Goal: Navigation & Orientation: Find specific page/section

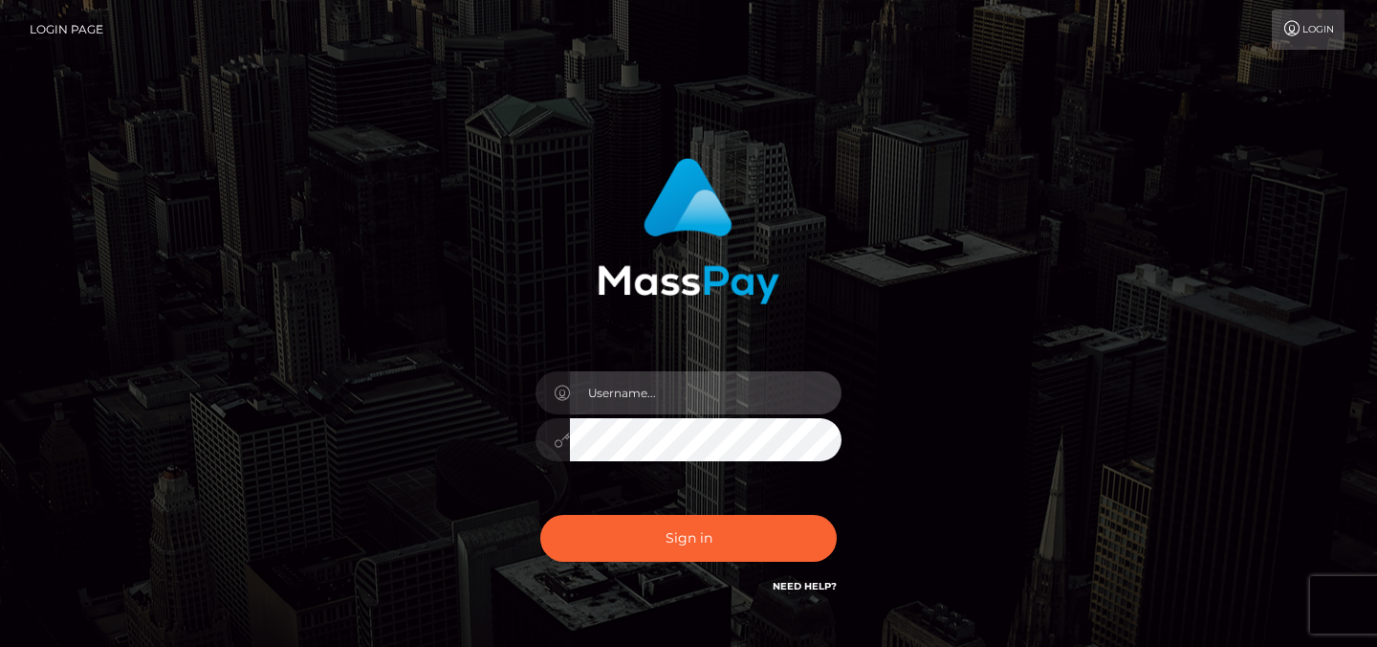
type input "Sefina.nvisionu"
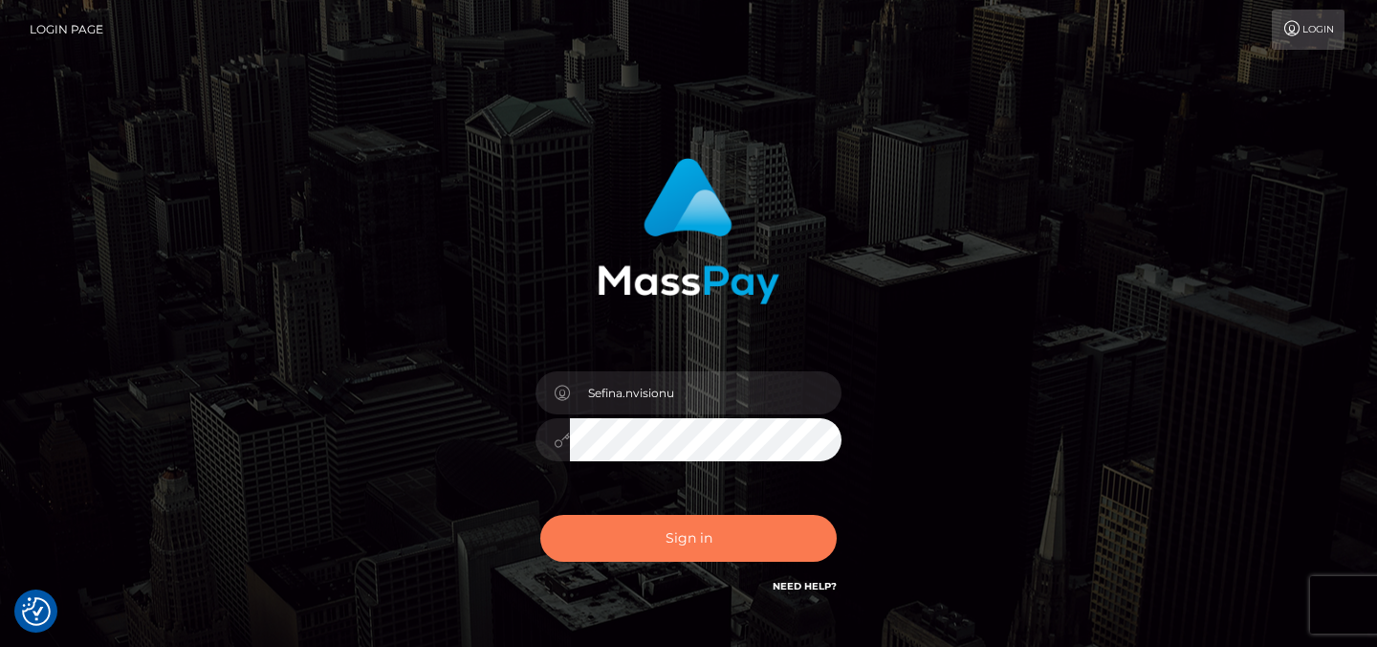
click at [577, 539] on button "Sign in" at bounding box center [688, 538] width 297 height 47
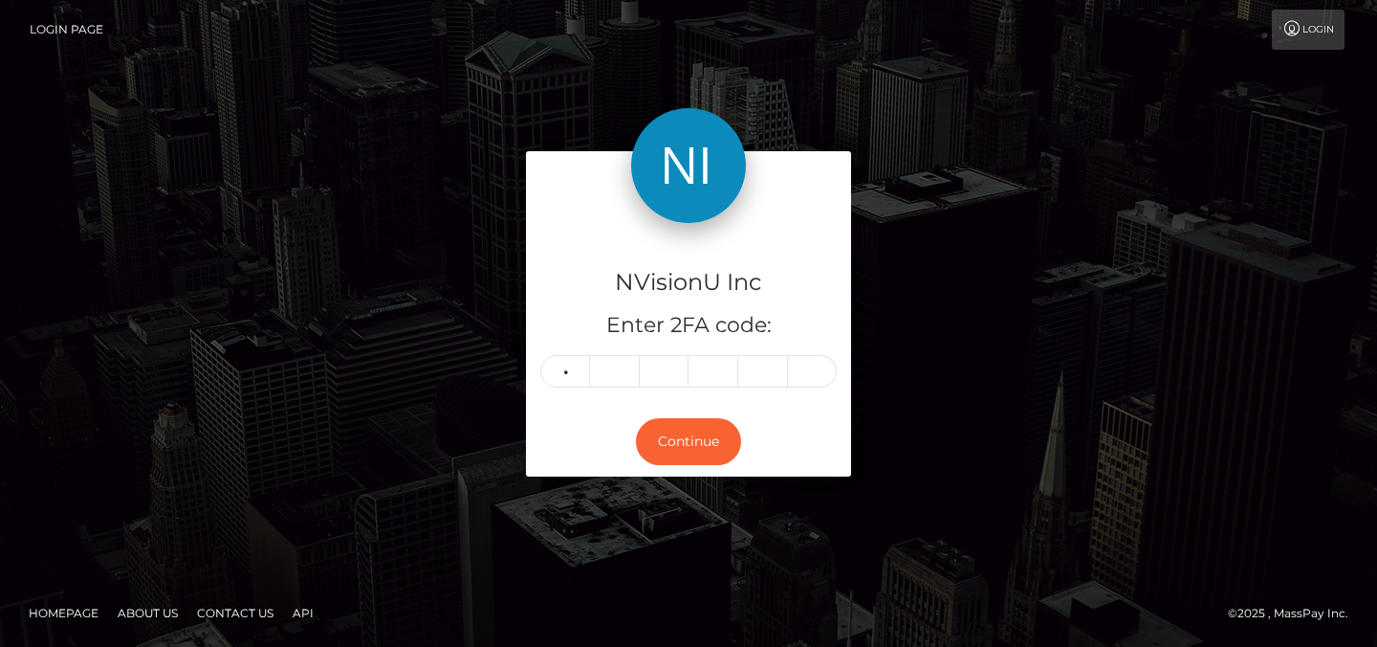
type input "5"
type input "6"
type input "4"
type input "9"
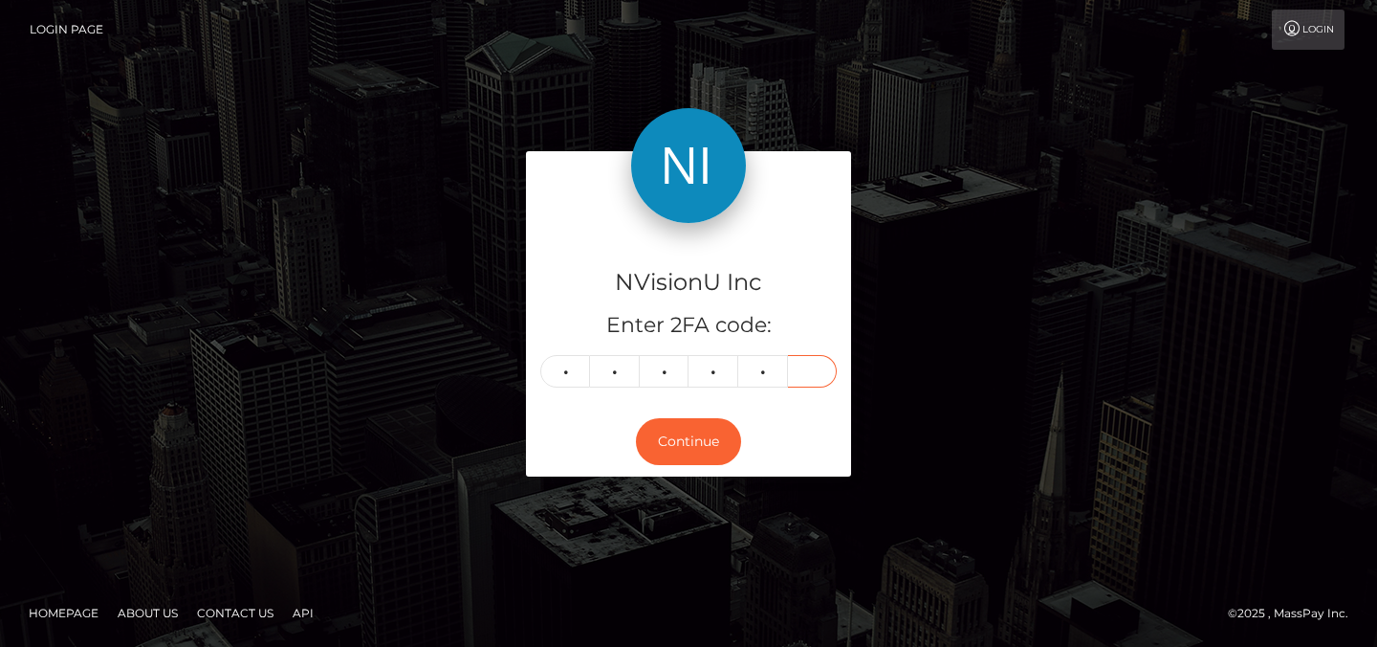
type input "0"
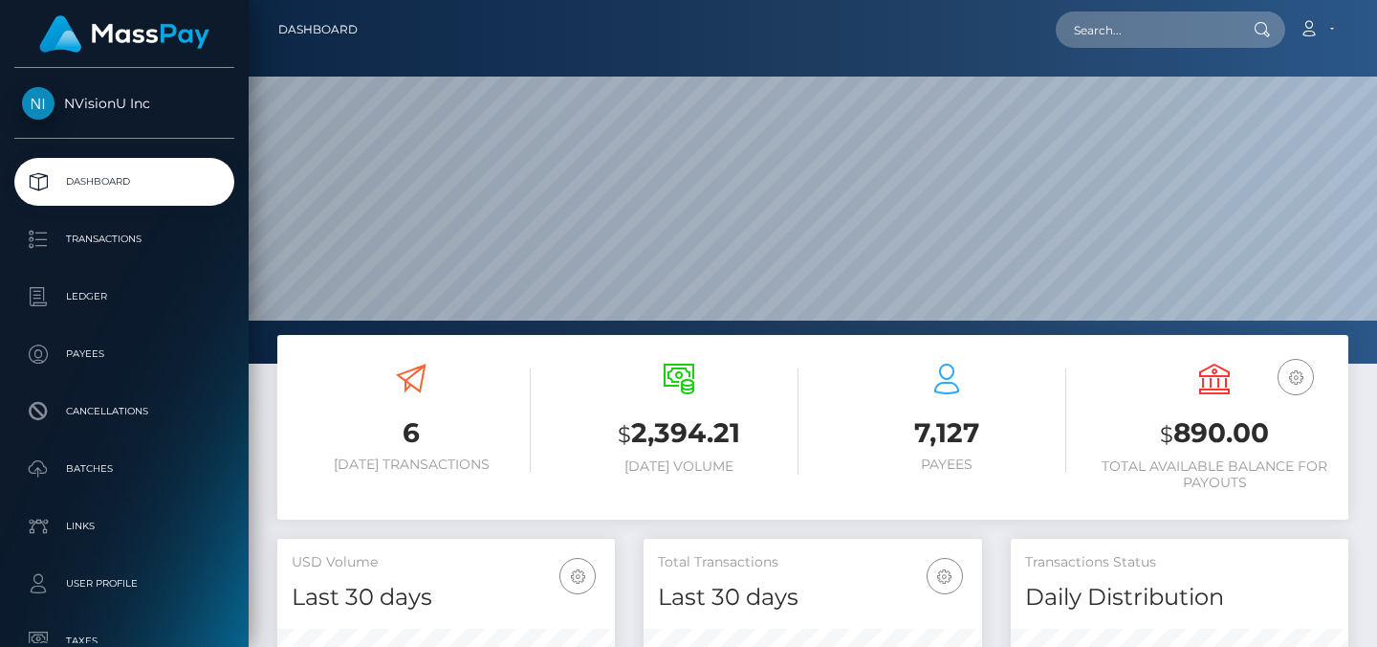
scroll to position [340, 339]
click at [1125, 36] on input "text" at bounding box center [1146, 29] width 180 height 36
paste input "1092674"
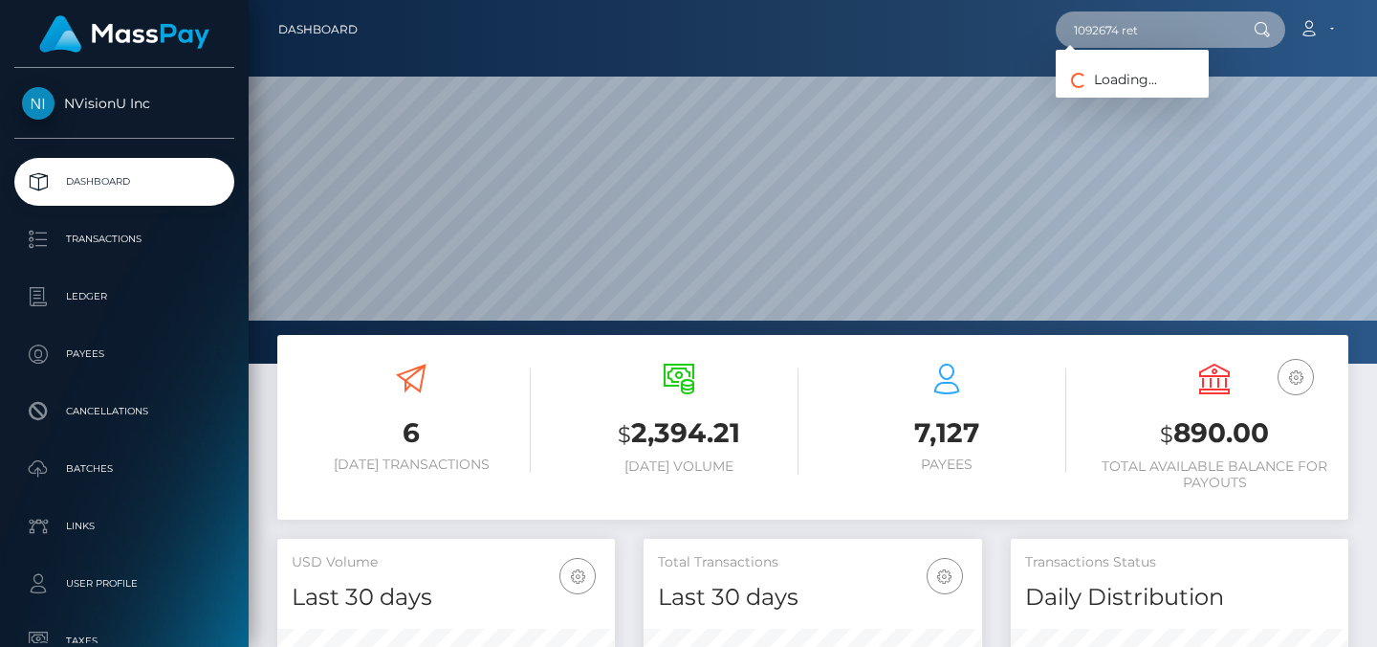
type input "1092674 ret"
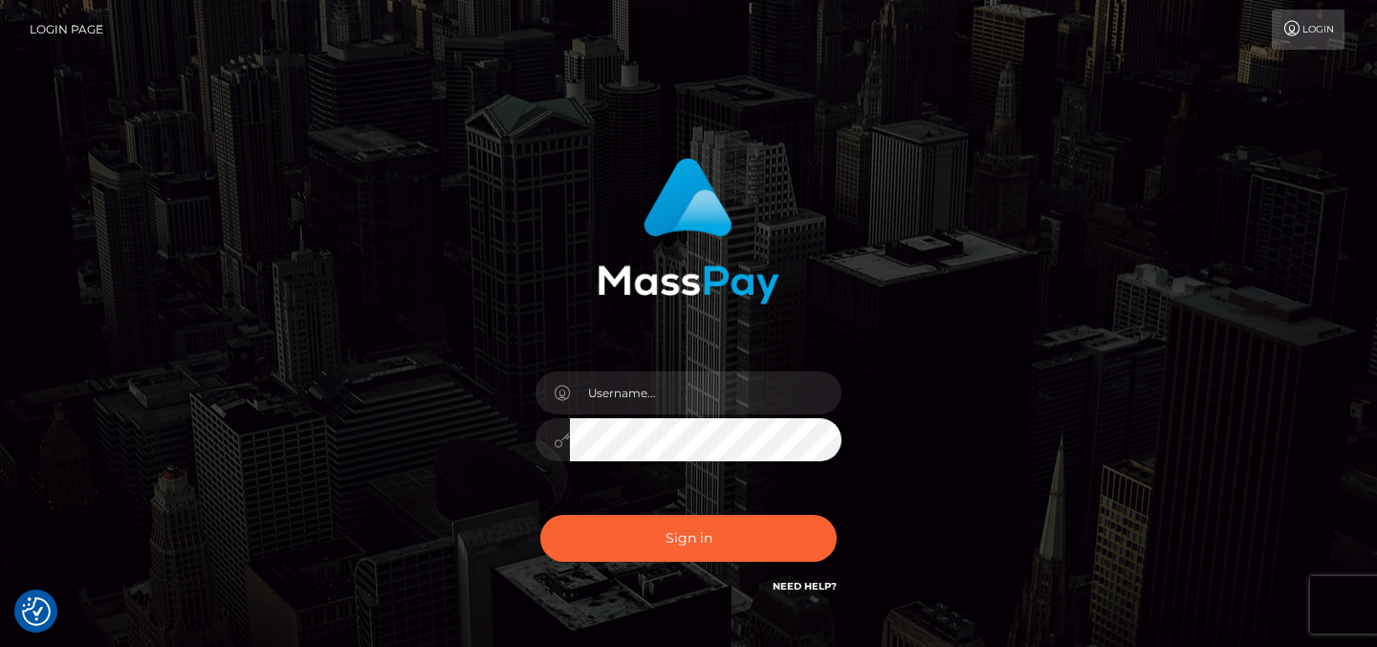
checkbox input "true"
